Goal: Use online tool/utility: Utilize a website feature to perform a specific function

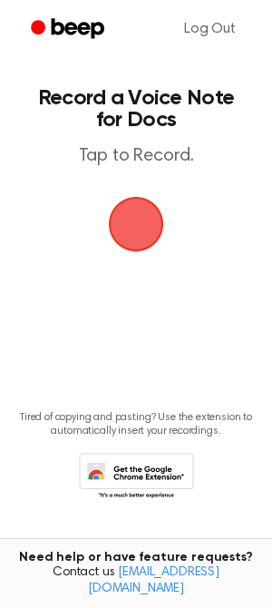
click at [120, 230] on span "button" at bounding box center [136, 224] width 55 height 55
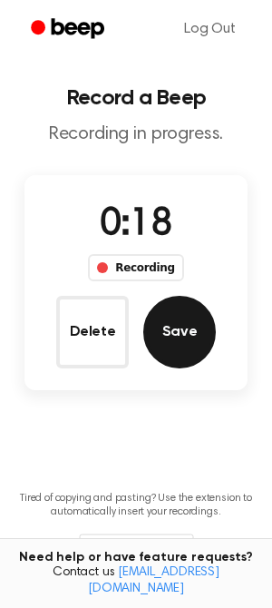
click at [171, 315] on button "Save" at bounding box center [179, 332] width 73 height 73
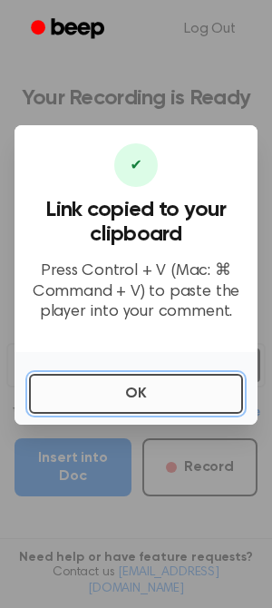
click at [130, 404] on button "OK" at bounding box center [136, 394] width 214 height 40
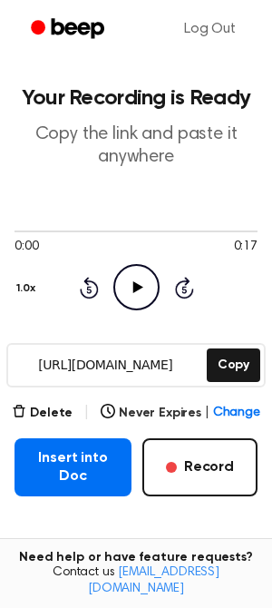
click at [122, 278] on icon "Play Audio" at bounding box center [136, 287] width 46 height 46
click at [122, 278] on icon "Pause Audio" at bounding box center [136, 287] width 46 height 46
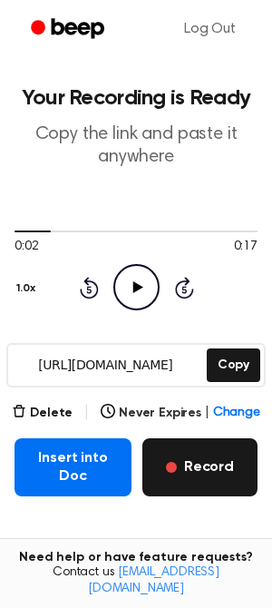
click at [203, 465] on button "Record" at bounding box center [199, 467] width 115 height 58
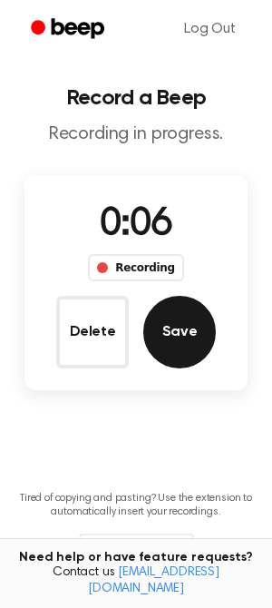
click at [191, 324] on button "Save" at bounding box center [179, 332] width 73 height 73
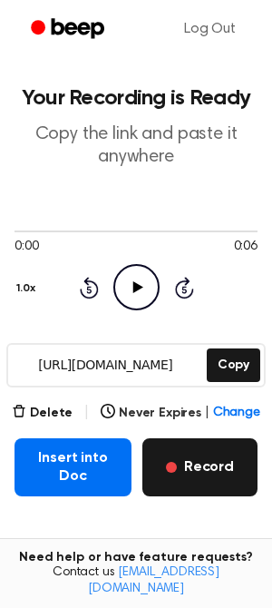
click at [176, 463] on span "button" at bounding box center [171, 467] width 11 height 11
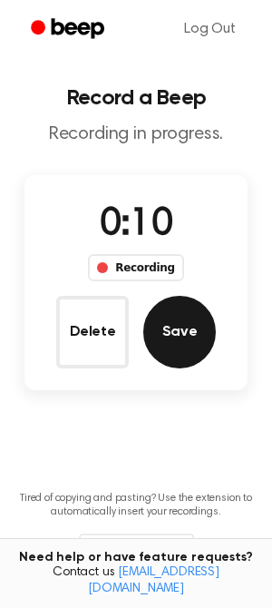
click at [200, 323] on button "Save" at bounding box center [179, 332] width 73 height 73
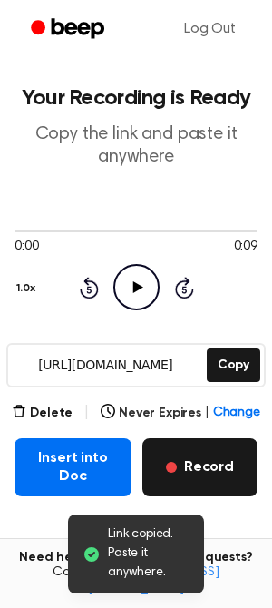
click at [229, 477] on button "Record" at bounding box center [199, 467] width 115 height 58
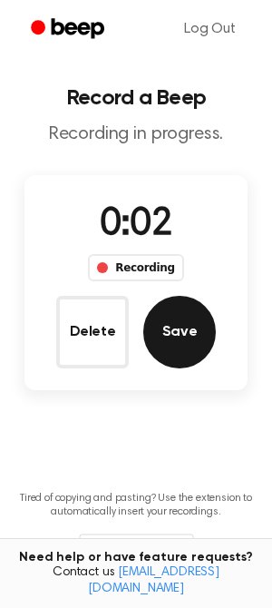
click at [191, 318] on button "Save" at bounding box center [179, 332] width 73 height 73
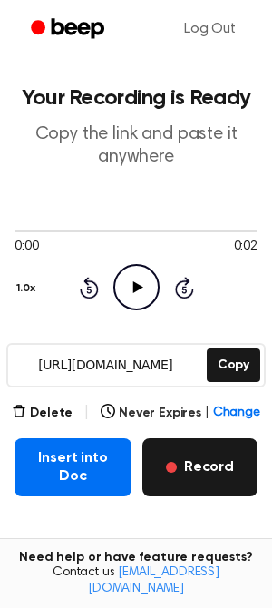
click at [215, 463] on button "Record" at bounding box center [199, 467] width 115 height 58
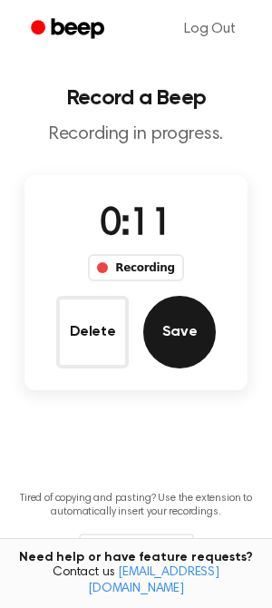
click at [170, 356] on button "Save" at bounding box center [179, 332] width 73 height 73
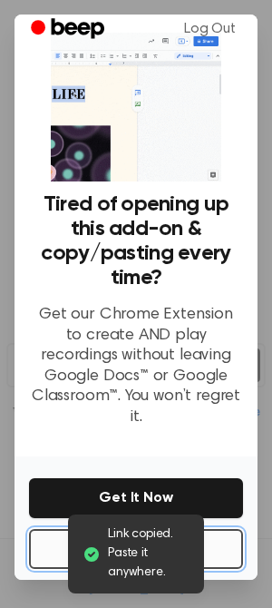
click at [216, 538] on button "No Thanks" at bounding box center [136, 549] width 214 height 40
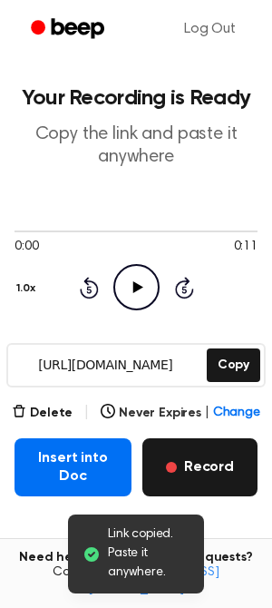
click at [218, 472] on button "Record" at bounding box center [199, 467] width 115 height 58
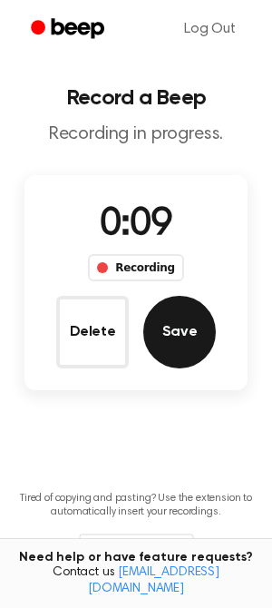
click at [171, 333] on button "Save" at bounding box center [179, 332] width 73 height 73
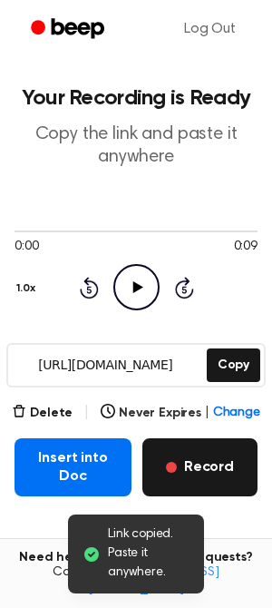
click at [205, 474] on button "Record" at bounding box center [199, 467] width 115 height 58
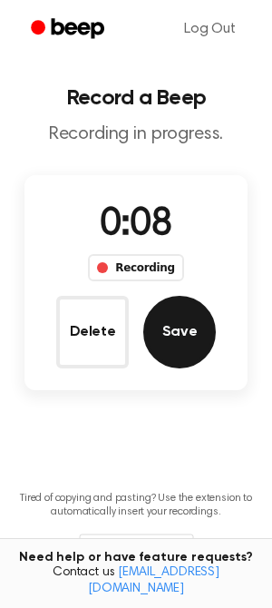
click at [200, 316] on button "Save" at bounding box center [179, 332] width 73 height 73
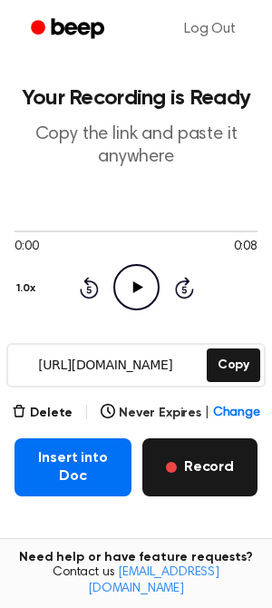
click at [177, 464] on span "button" at bounding box center [171, 467] width 11 height 11
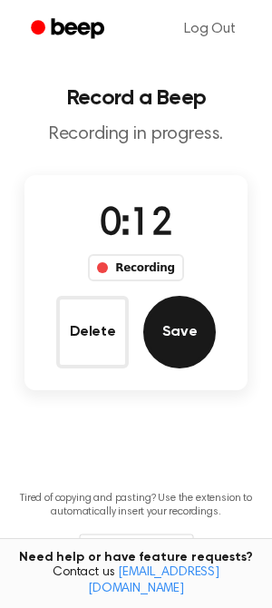
click at [191, 326] on button "Save" at bounding box center [179, 332] width 73 height 73
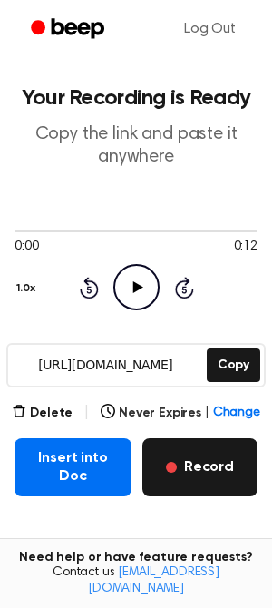
click at [195, 458] on button "Record" at bounding box center [199, 467] width 115 height 58
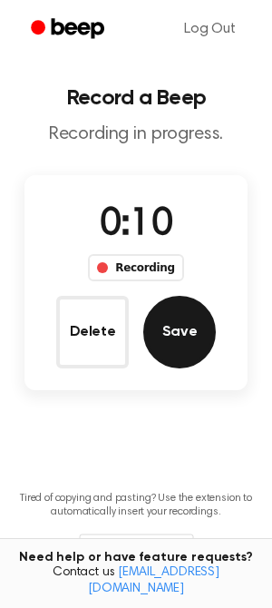
click at [182, 327] on button "Save" at bounding box center [179, 332] width 73 height 73
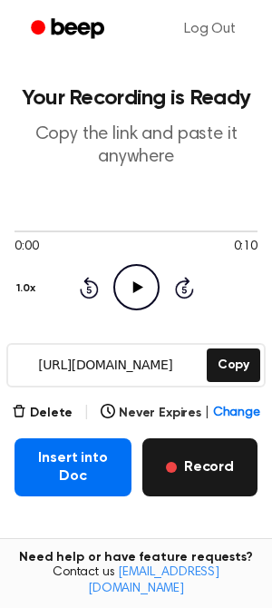
click at [208, 475] on button "Record" at bounding box center [199, 467] width 115 height 58
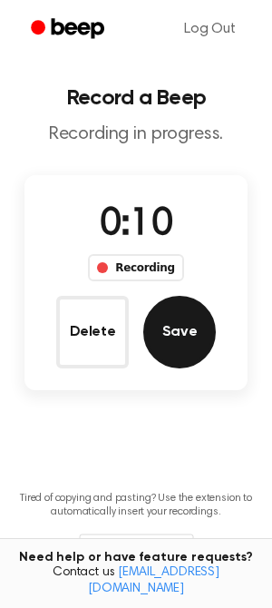
click at [196, 317] on button "Save" at bounding box center [179, 332] width 73 height 73
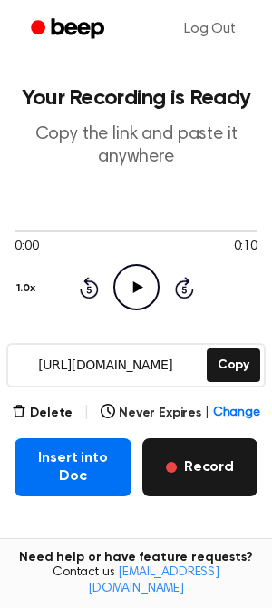
click at [205, 454] on button "Record" at bounding box center [199, 467] width 115 height 58
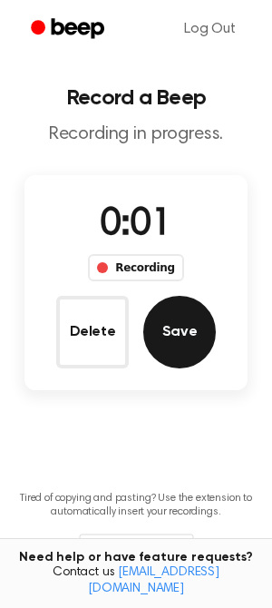
click at [186, 356] on button "Save" at bounding box center [179, 332] width 73 height 73
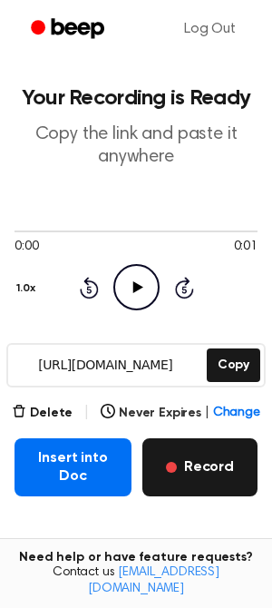
click at [212, 451] on button "Record" at bounding box center [199, 467] width 115 height 58
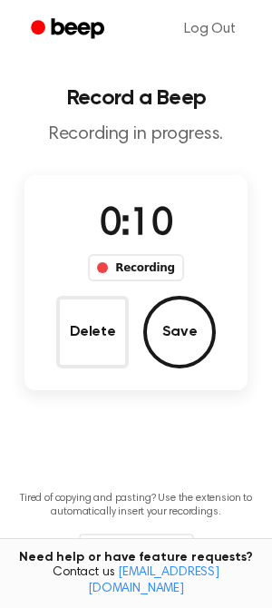
click at [217, 322] on div "0:10 Recording Delete Save" at bounding box center [135, 282] width 223 height 171
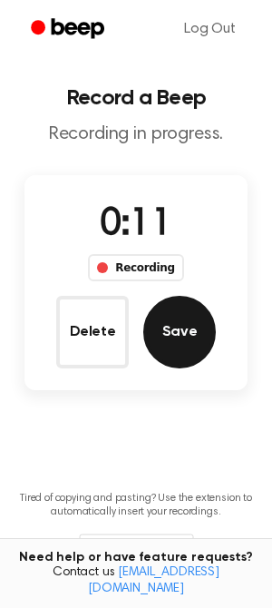
click at [196, 322] on button "Save" at bounding box center [179, 332] width 73 height 73
